Goal: Transaction & Acquisition: Purchase product/service

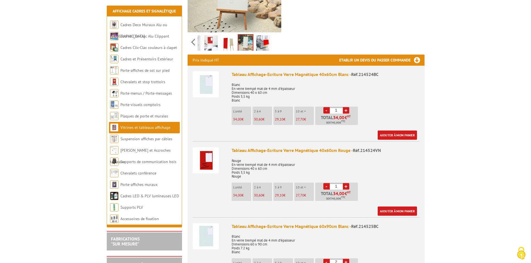
scroll to position [195, 0]
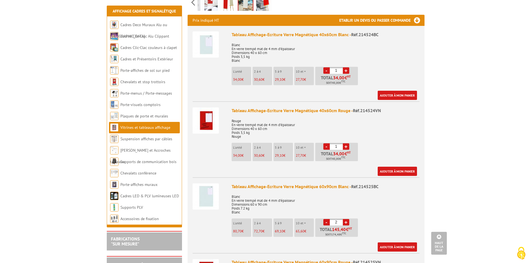
click at [200, 40] on img at bounding box center [206, 44] width 26 height 26
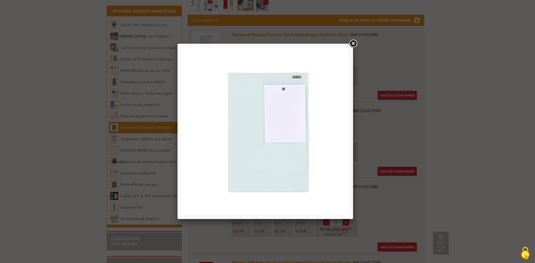
click at [116, 83] on div at bounding box center [267, 131] width 535 height 263
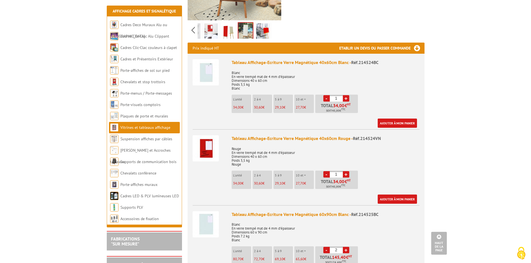
scroll to position [0, 0]
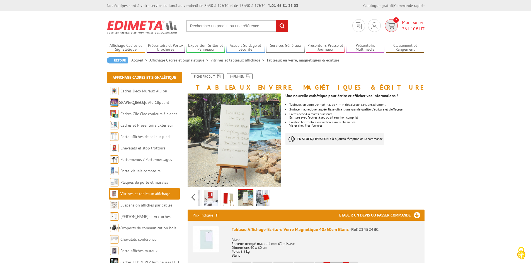
click at [403, 26] on span "261,10 € HT" at bounding box center [413, 29] width 23 height 6
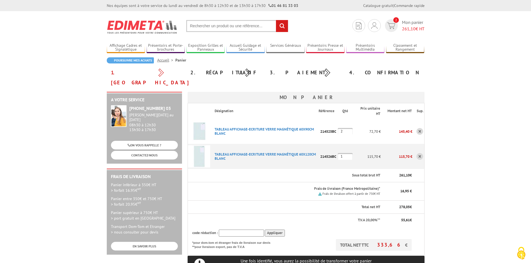
scroll to position [28, 0]
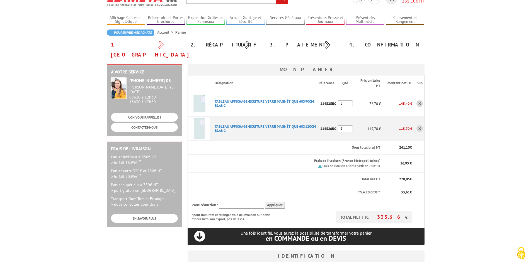
click at [2, 128] on body "Nos équipes sont à votre service du lundi au vendredi de 8h30 à 12h30 et de 13h…" at bounding box center [265, 226] width 531 height 509
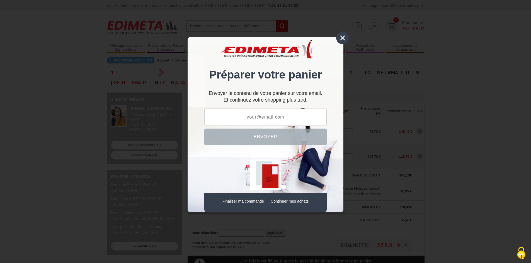
click at [74, 35] on div "× Préparer votre panier Envoyer le contenu de votre panier sur votre email. Et …" at bounding box center [265, 131] width 531 height 263
click at [342, 38] on div "×" at bounding box center [342, 37] width 13 height 13
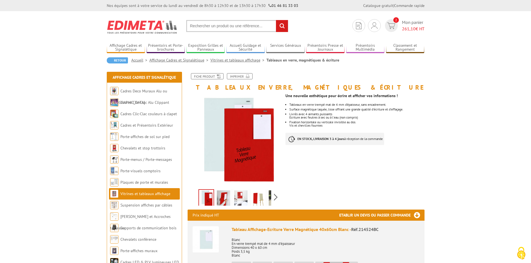
click at [410, 26] on span "261,10" at bounding box center [409, 29] width 14 height 6
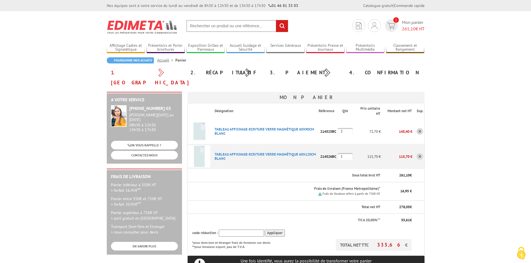
click at [498, 77] on body "Nos équipes sont à votre service du lundi au vendredi de 8h30 à 12h30 et de 13h…" at bounding box center [265, 254] width 531 height 509
click at [503, 96] on body "Nos équipes sont à votre service du lundi au vendredi de 8h30 à 12h30 et de 13h…" at bounding box center [265, 254] width 531 height 509
